Goal: Transaction & Acquisition: Purchase product/service

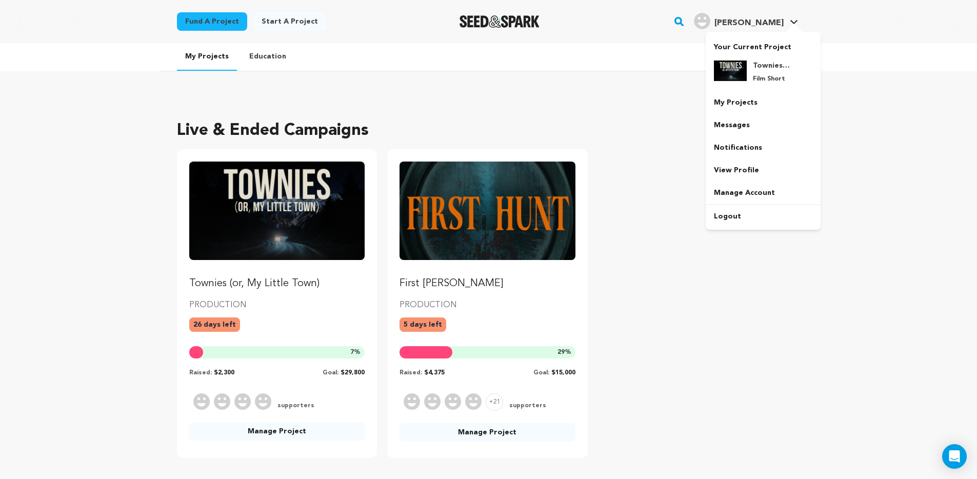
click at [779, 21] on span "[PERSON_NAME]" at bounding box center [748, 23] width 69 height 8
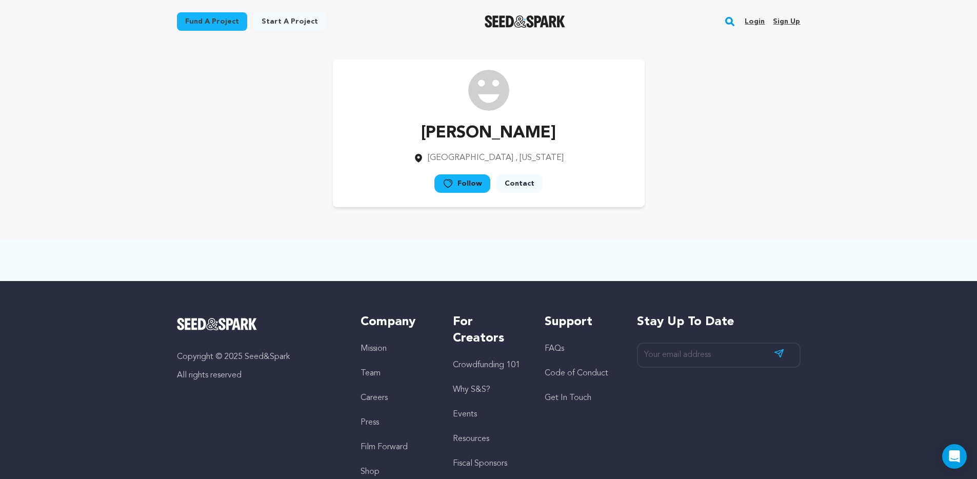
click at [754, 22] on link "Login" at bounding box center [754, 21] width 20 height 16
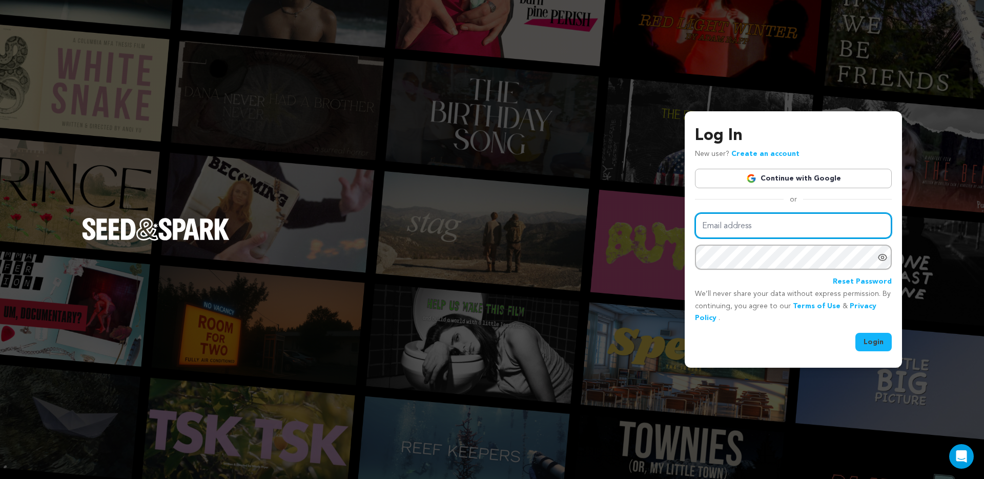
type input "brandon@brandonstcyrproductions.com"
click at [824, 228] on input "brandon@brandonstcyrproductions.com" at bounding box center [793, 226] width 197 height 26
drag, startPoint x: 852, startPoint y: 226, endPoint x: 659, endPoint y: 222, distance: 193.3
click at [659, 222] on div "Log In New user? Create an account Continue with Google or Email address brando…" at bounding box center [492, 239] width 984 height 479
type input "brandon.st.cyr@gmail.com"
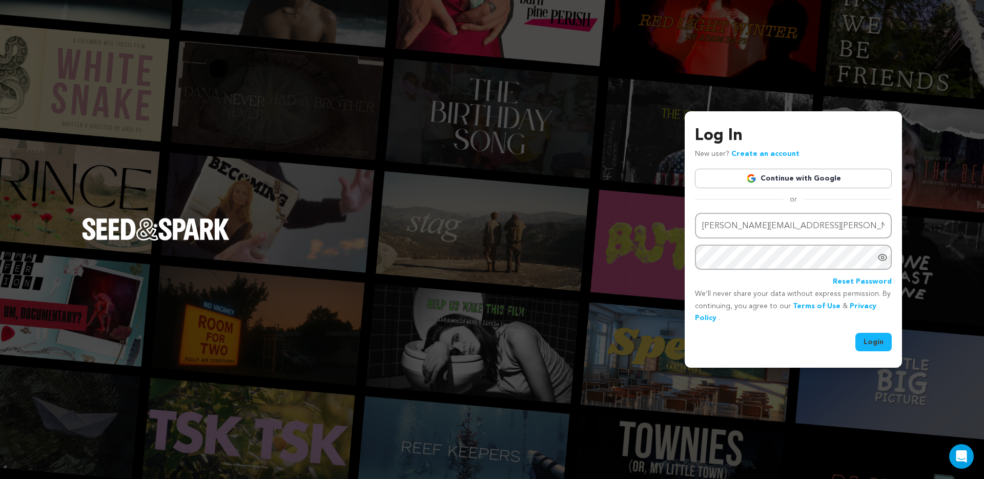
click at [885, 259] on icon "Show password as plain text. Warning: this will display your password on the sc…" at bounding box center [883, 257] width 8 height 6
click at [876, 343] on button "Login" at bounding box center [874, 342] width 36 height 18
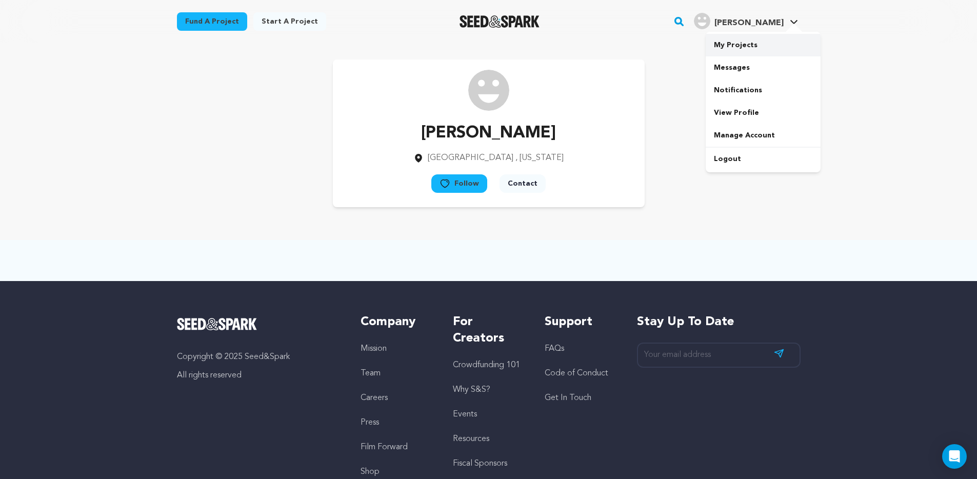
click at [743, 45] on link "My Projects" at bounding box center [762, 45] width 115 height 23
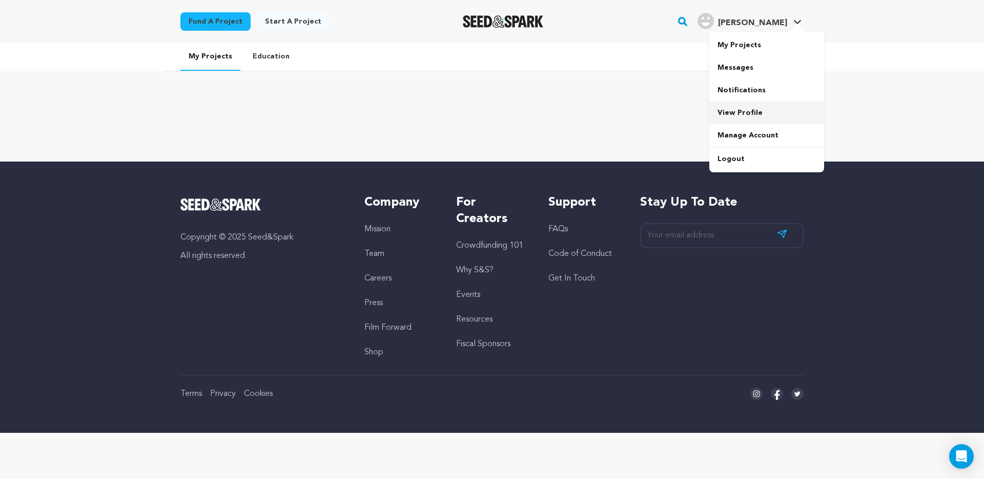
click at [741, 112] on link "View Profile" at bounding box center [766, 112] width 115 height 23
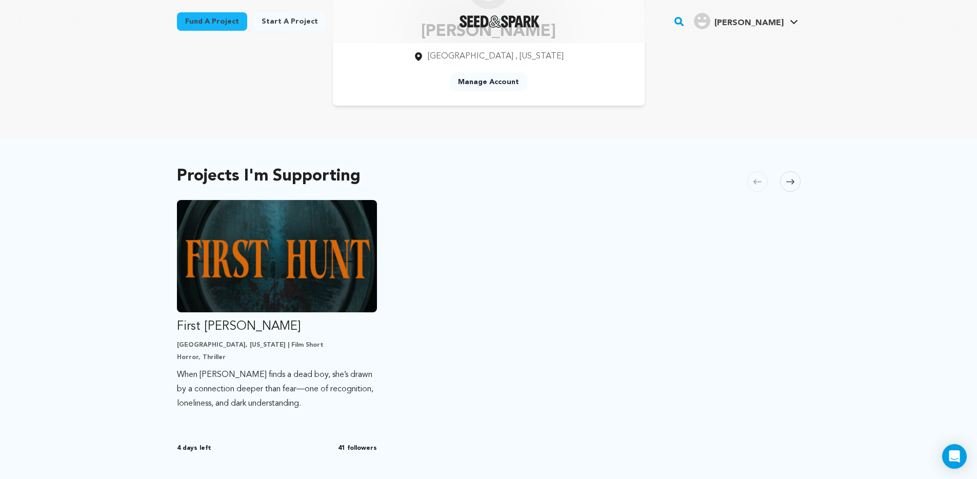
scroll to position [145, 0]
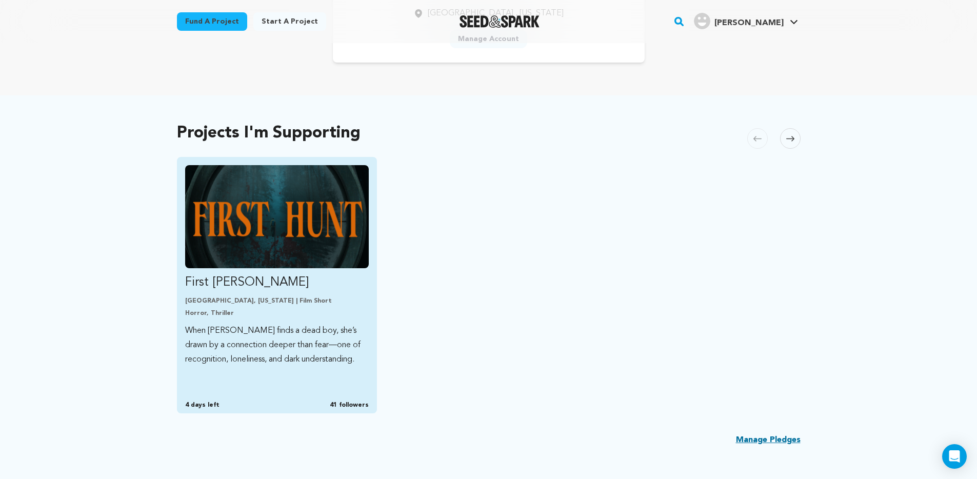
click at [253, 225] on img "Fund First Hunt" at bounding box center [277, 216] width 184 height 103
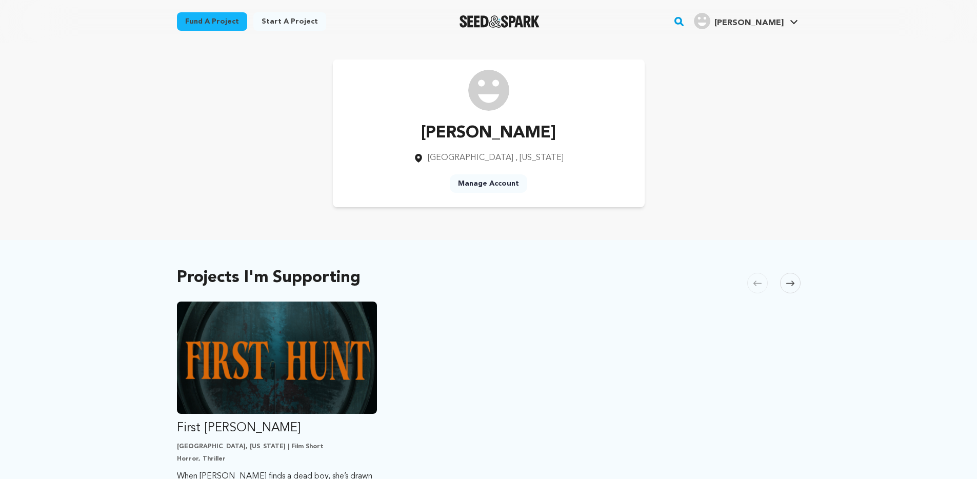
scroll to position [145, 0]
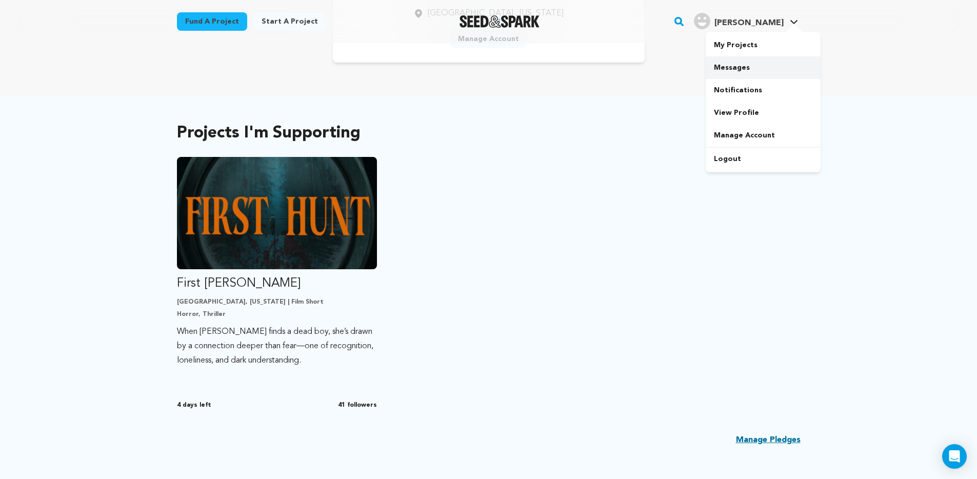
click at [739, 64] on link "Messages" at bounding box center [762, 67] width 115 height 23
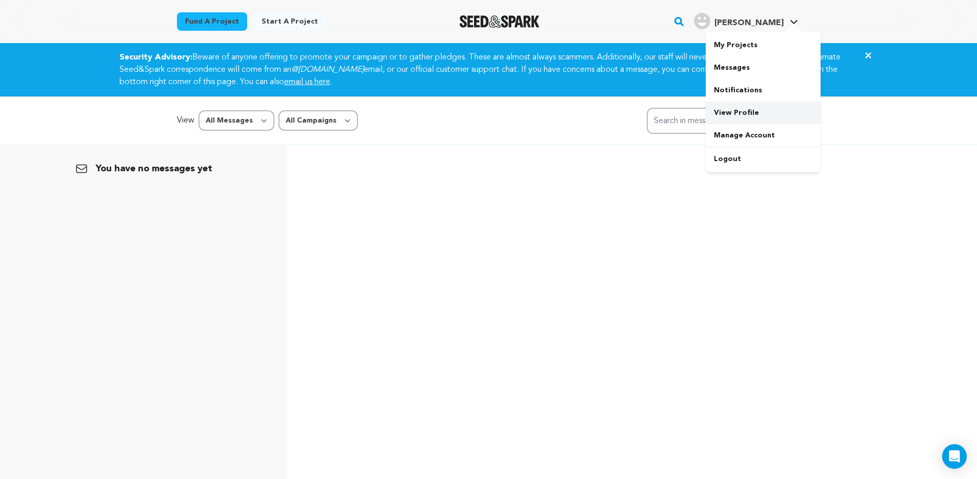
click at [749, 114] on link "View Profile" at bounding box center [762, 112] width 115 height 23
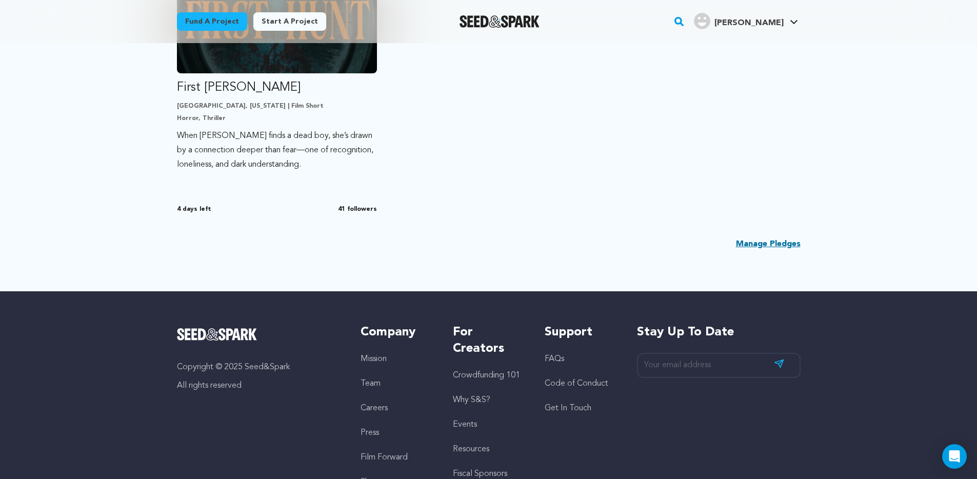
scroll to position [343, 0]
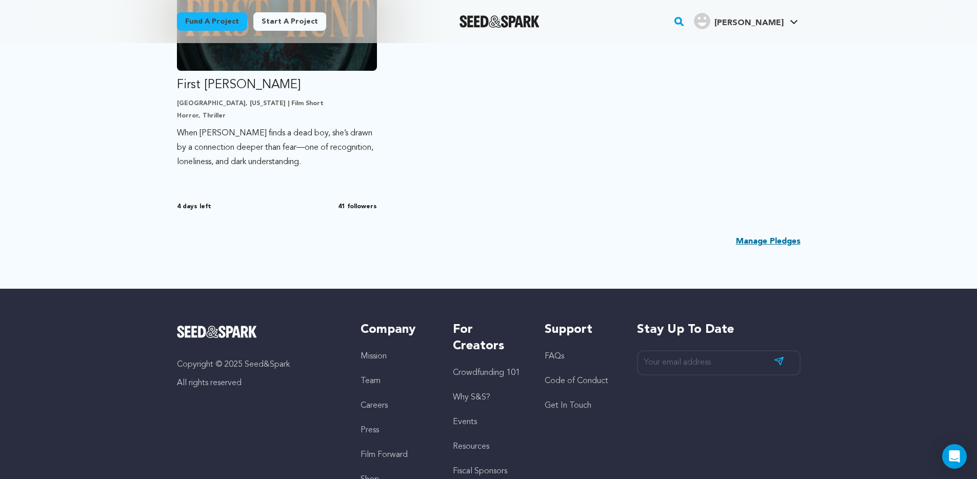
click at [785, 241] on link "Manage Pledges" at bounding box center [768, 241] width 65 height 12
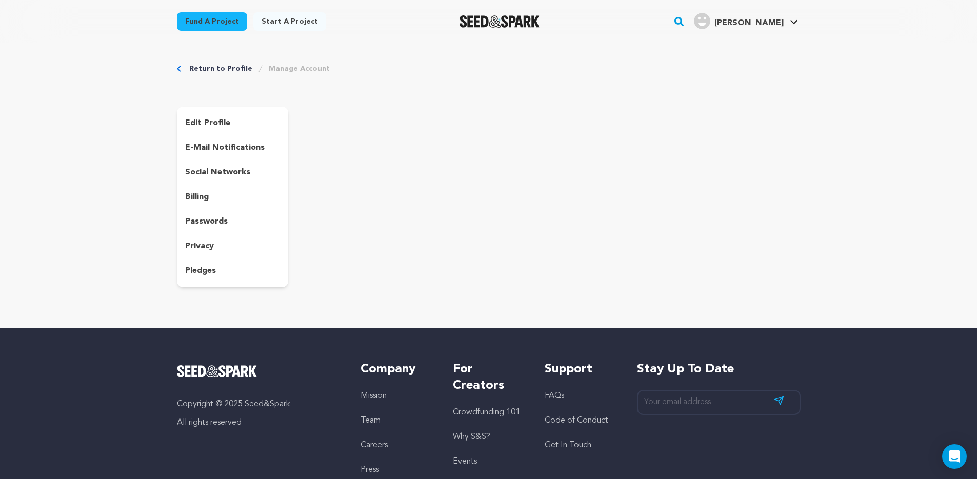
click at [199, 267] on p "pledges" at bounding box center [200, 271] width 31 height 12
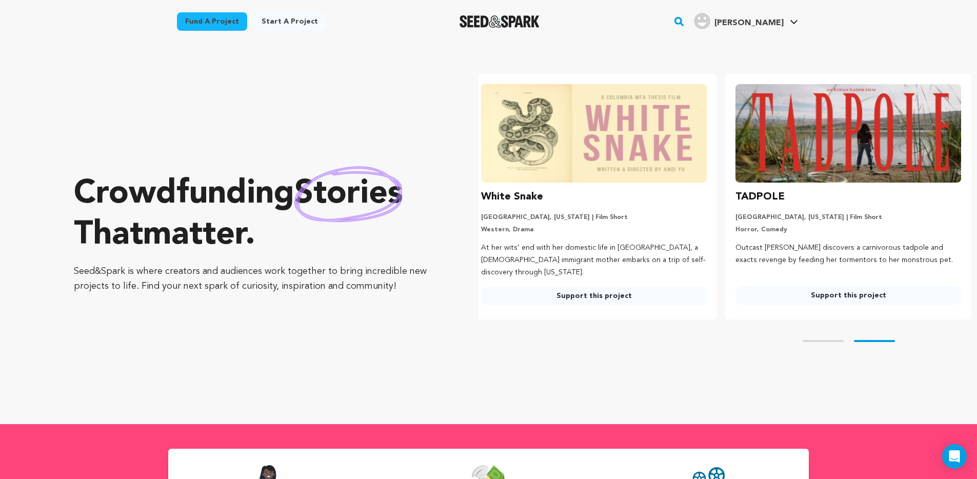
scroll to position [0, 262]
click at [679, 23] on rect "button" at bounding box center [679, 21] width 12 height 12
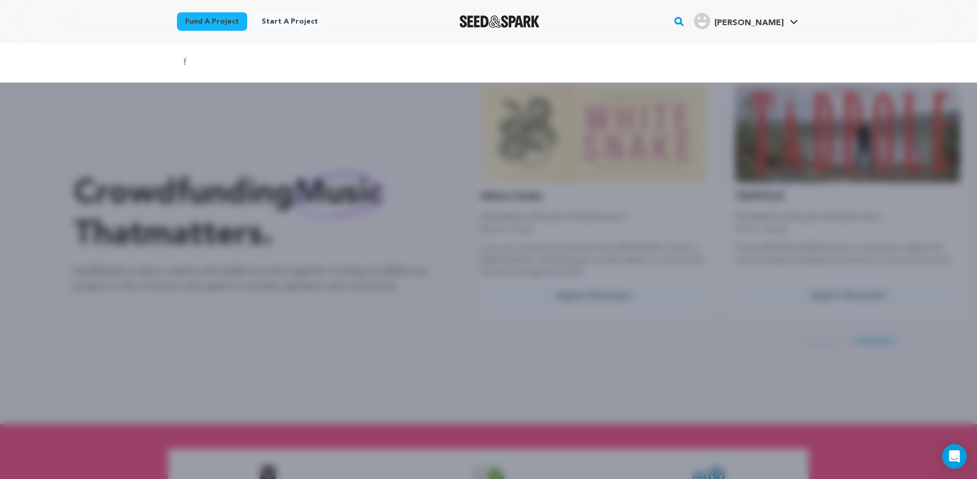
type input "first hunt"
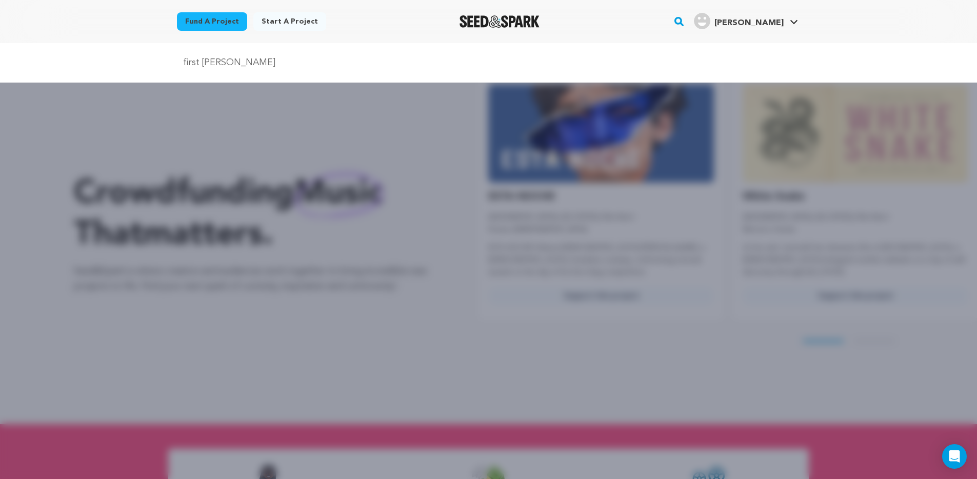
scroll to position [0, 0]
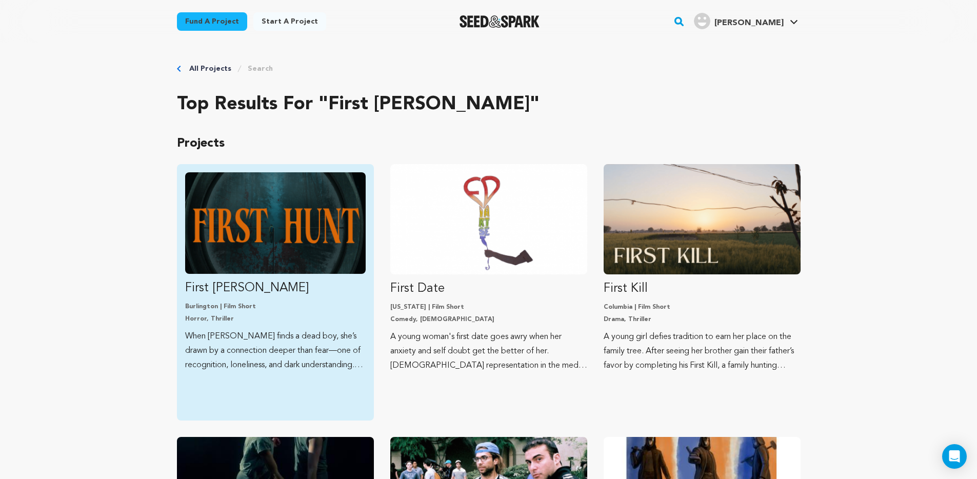
click at [249, 231] on img "Fund First Hunt" at bounding box center [275, 222] width 180 height 101
